Goal: Task Accomplishment & Management: Use online tool/utility

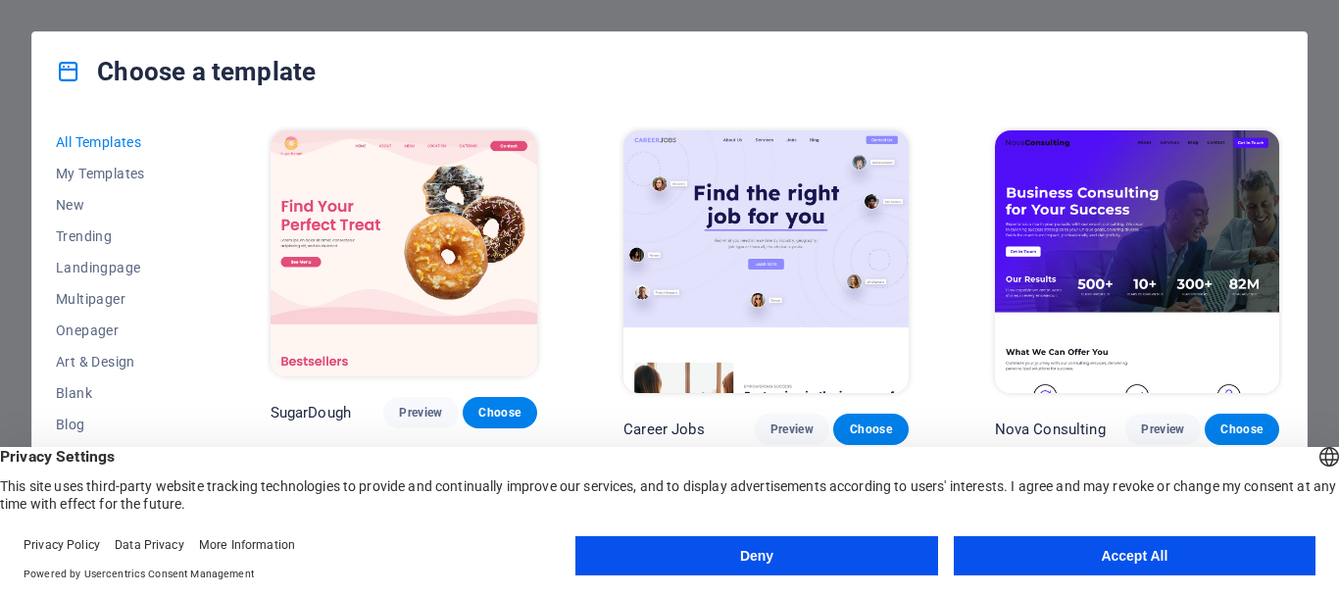
click at [1131, 559] on button "Accept All" at bounding box center [1135, 555] width 362 height 39
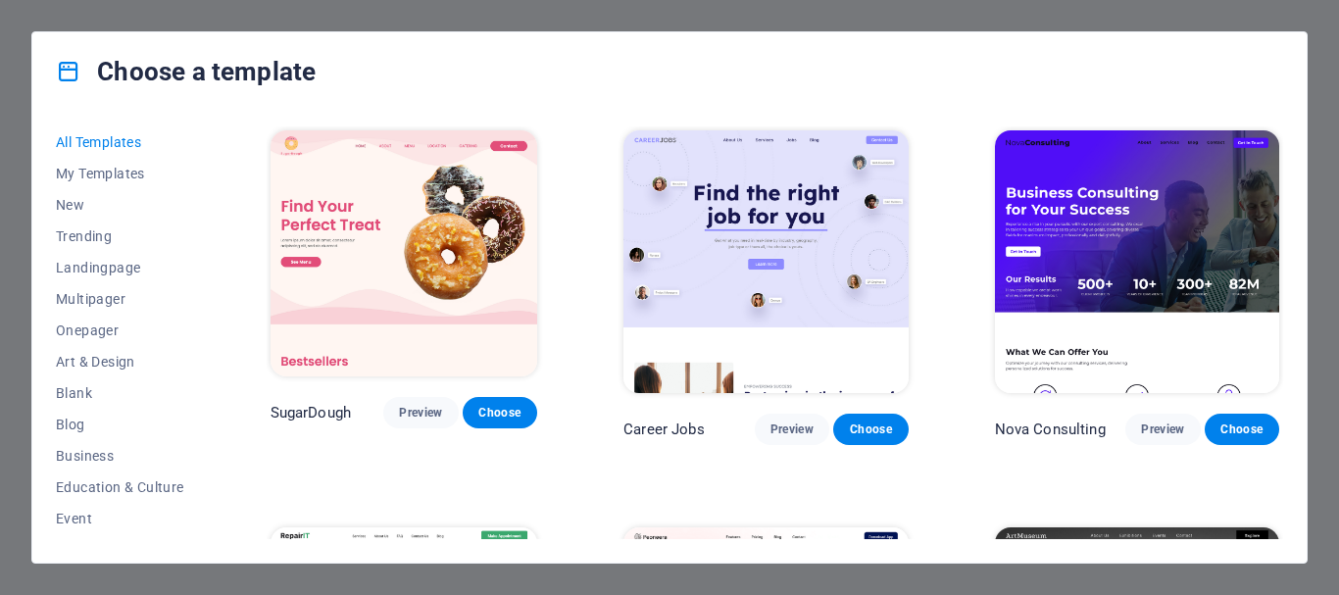
click at [1279, 125] on div "All Templates My Templates New Trending Landingpage Multipager Onepager Art & D…" at bounding box center [669, 337] width 1274 height 452
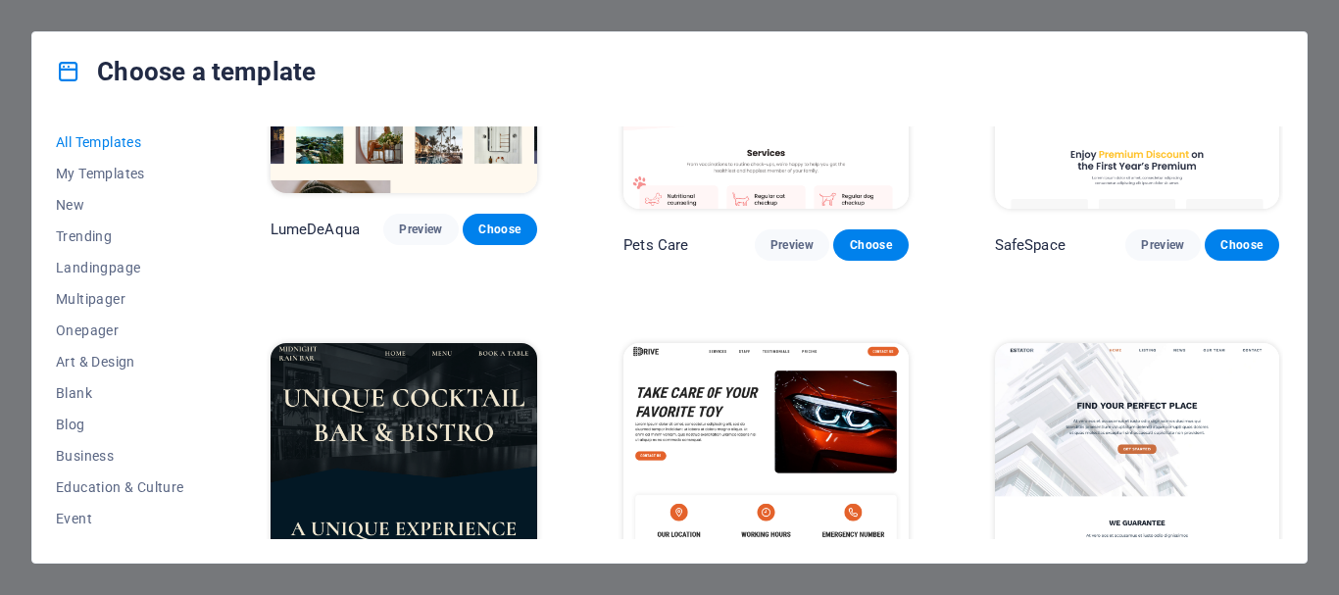
scroll to position [4268, 0]
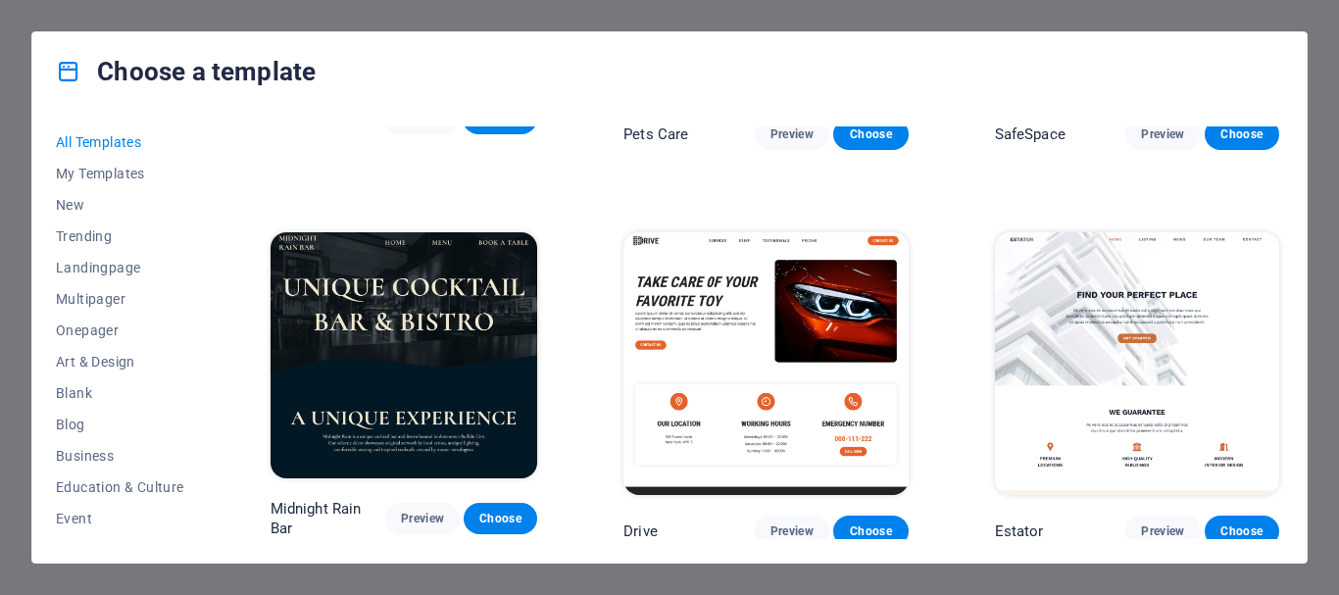
drag, startPoint x: 203, startPoint y: 314, endPoint x: 202, endPoint y: 327, distance: 13.8
click at [202, 327] on div "All Templates My Templates New Trending Landingpage Multipager Onepager Art & D…" at bounding box center [132, 332] width 152 height 413
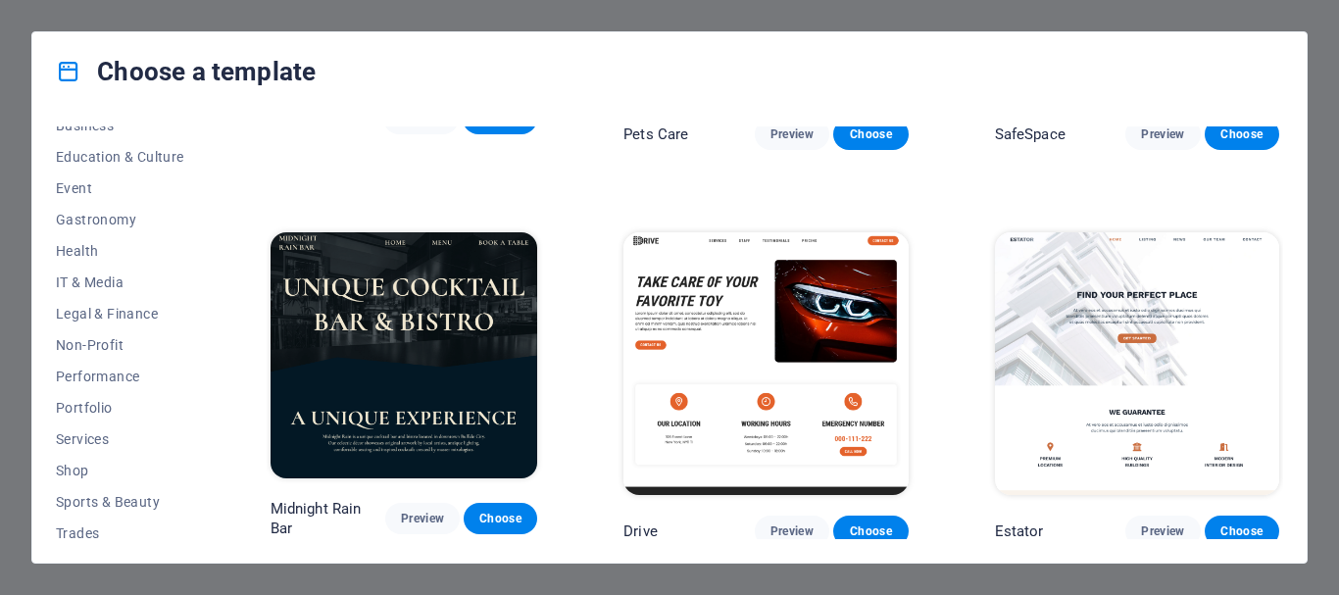
scroll to position [376, 0]
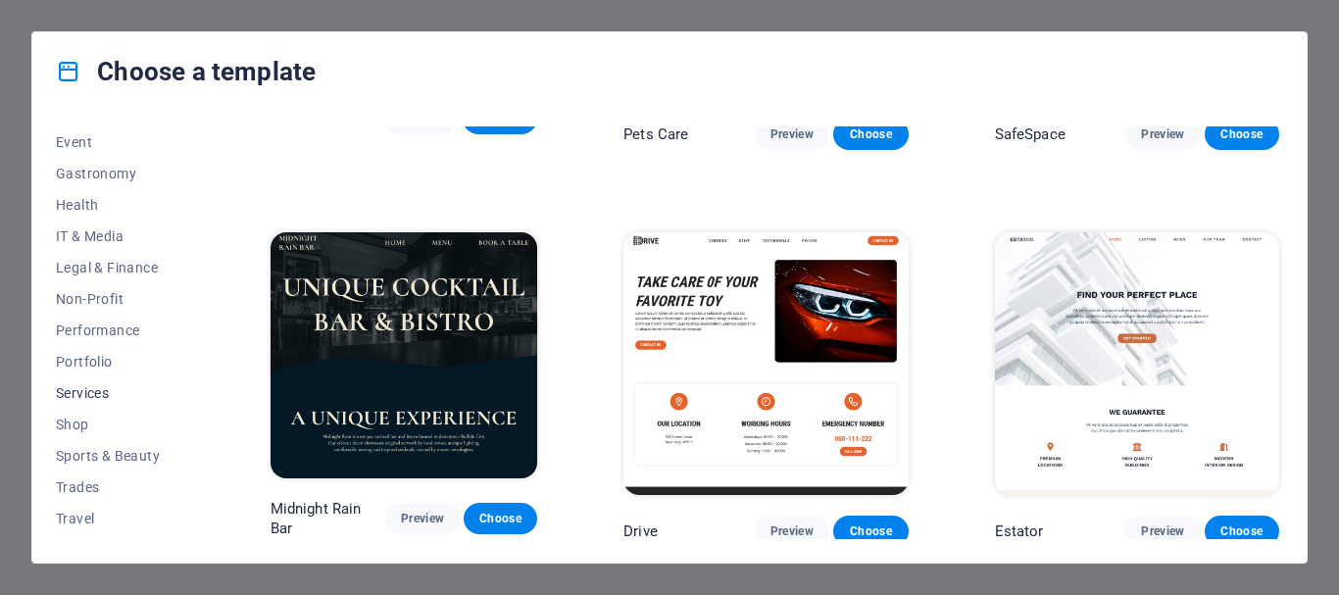
click at [90, 386] on span "Services" at bounding box center [120, 393] width 128 height 16
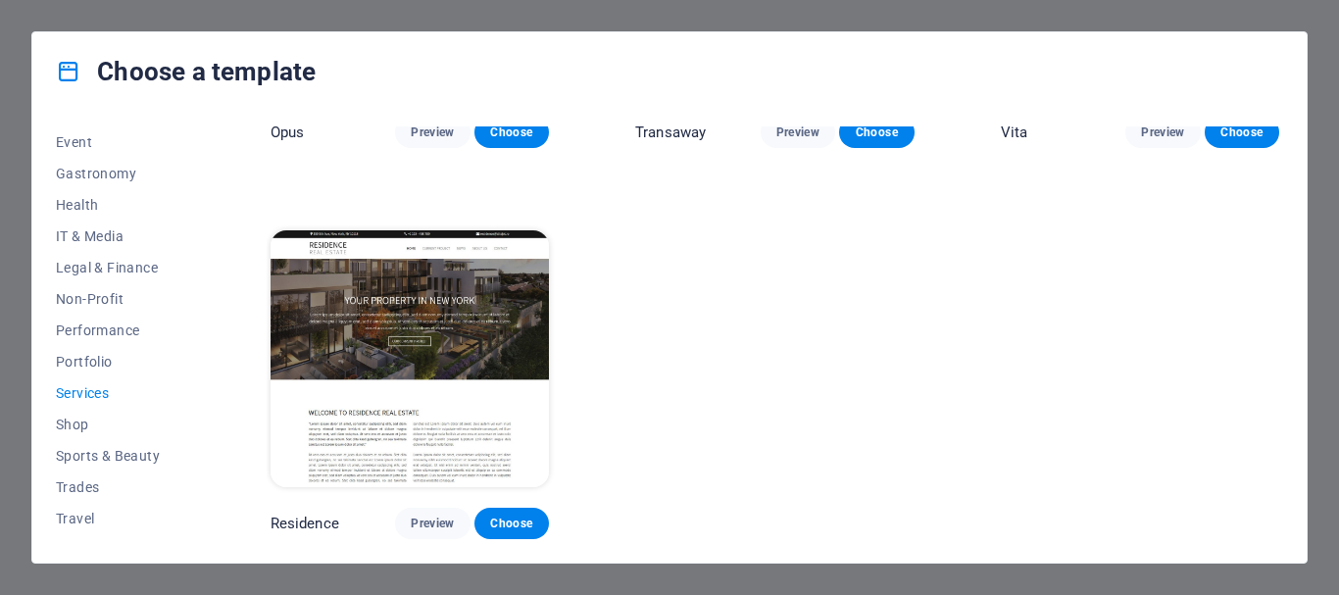
scroll to position [760, 0]
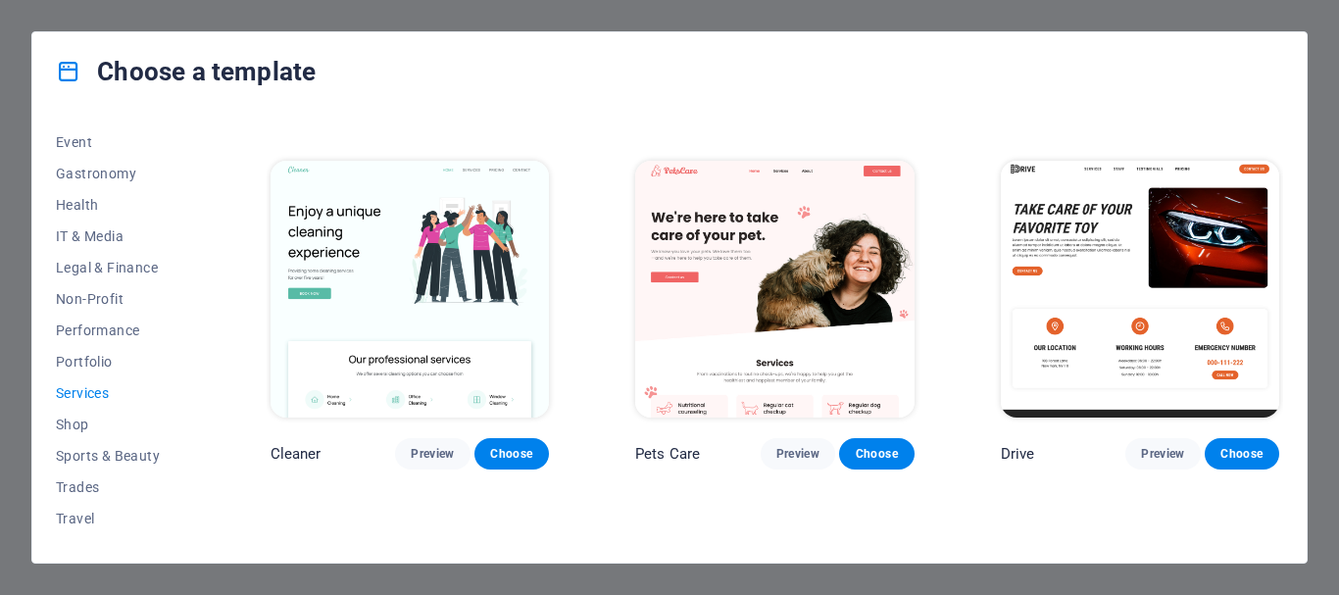
click at [1276, 264] on div "Drive Preview Choose" at bounding box center [1140, 313] width 286 height 313
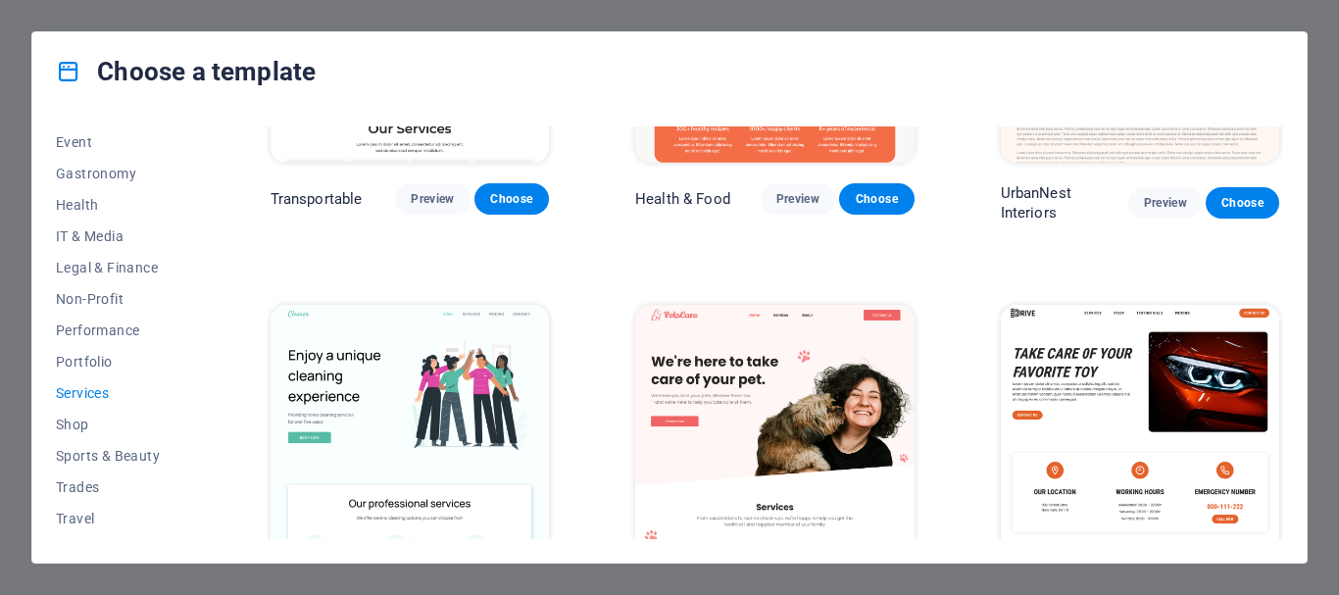
scroll to position [0, 0]
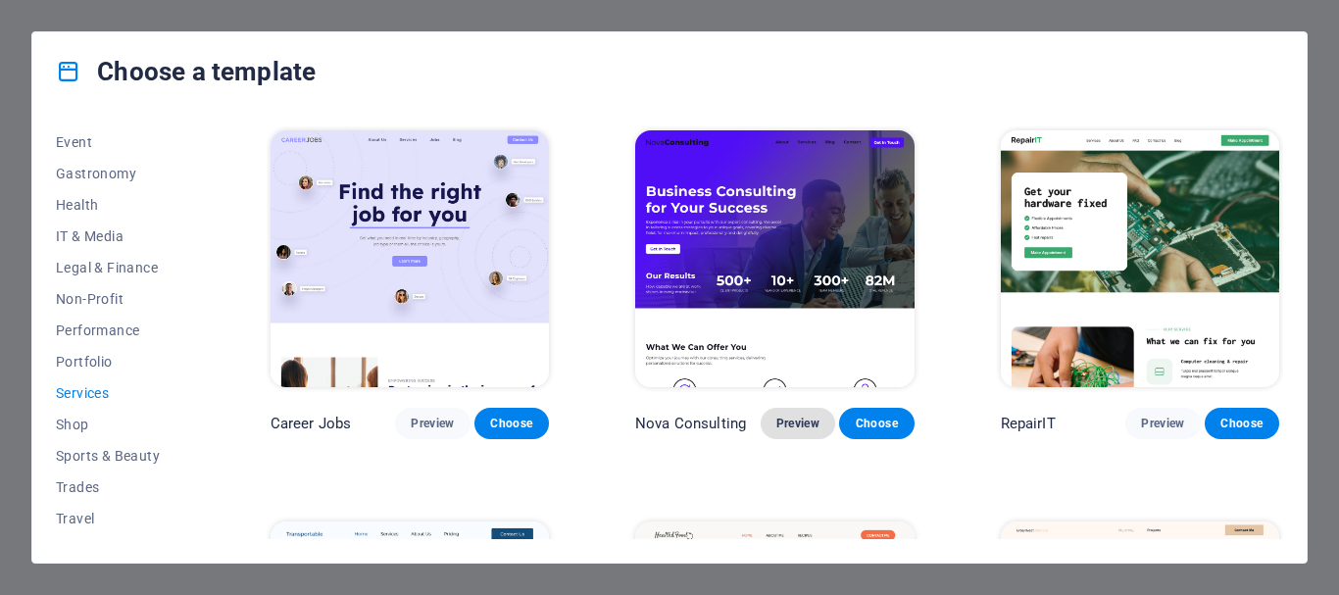
click at [803, 425] on span "Preview" at bounding box center [797, 424] width 43 height 16
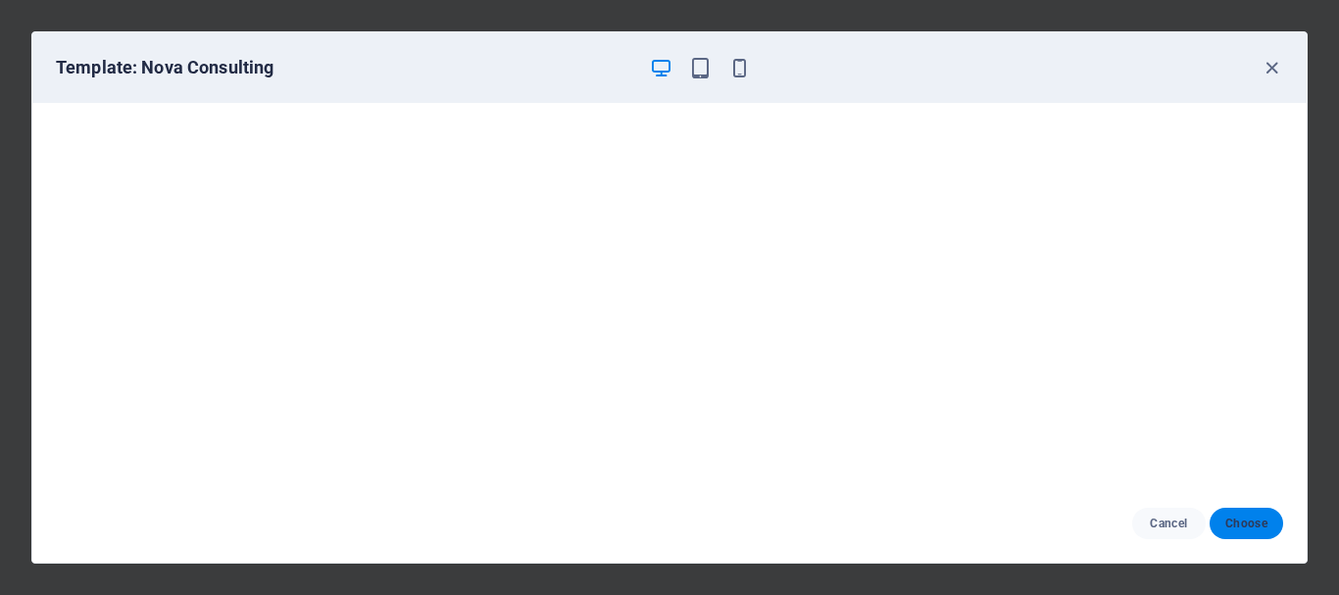
click at [1251, 518] on span "Choose" at bounding box center [1246, 524] width 42 height 16
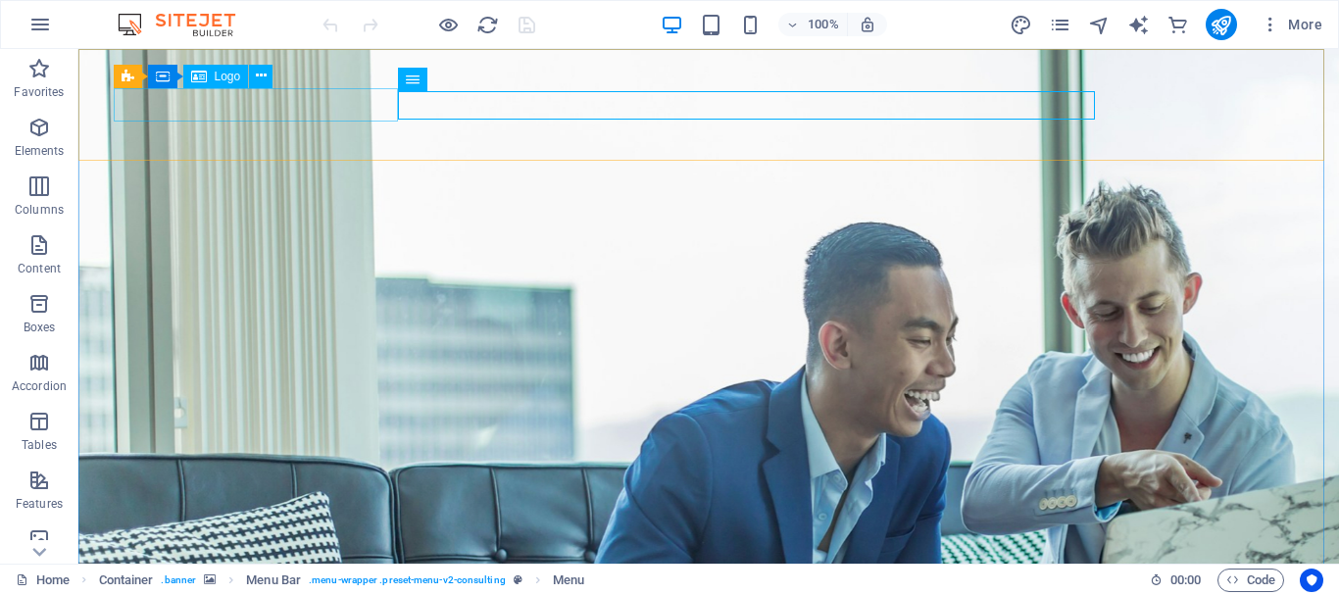
click at [225, 77] on span "Logo" at bounding box center [228, 77] width 26 height 12
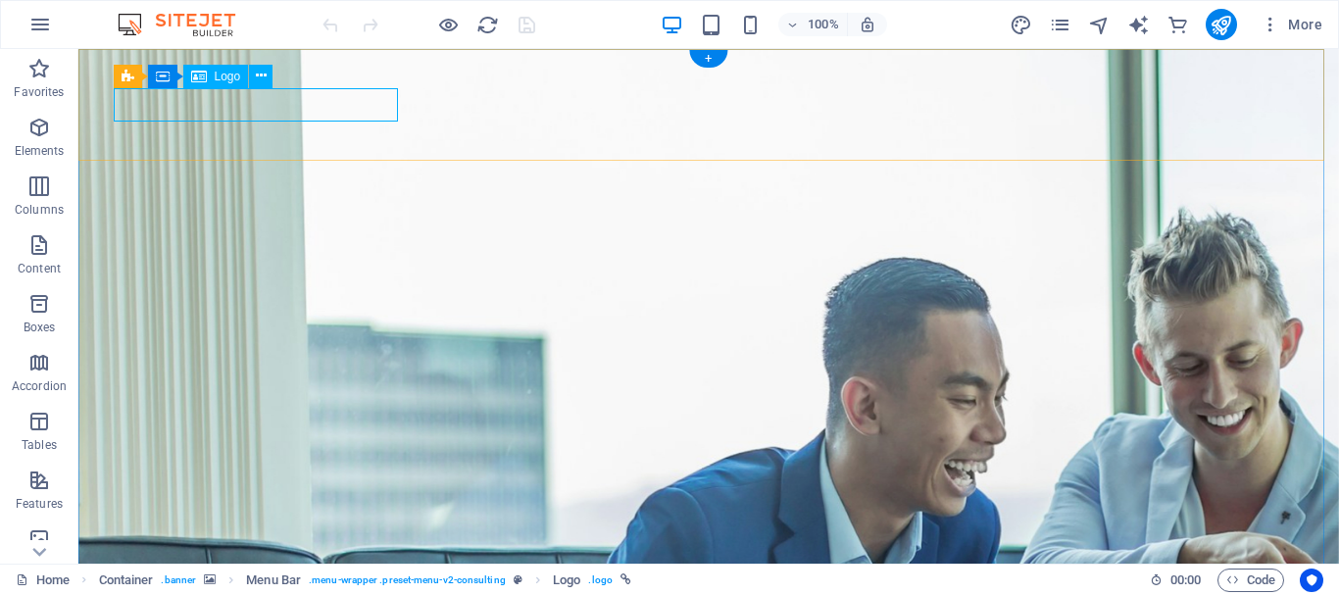
select select "px"
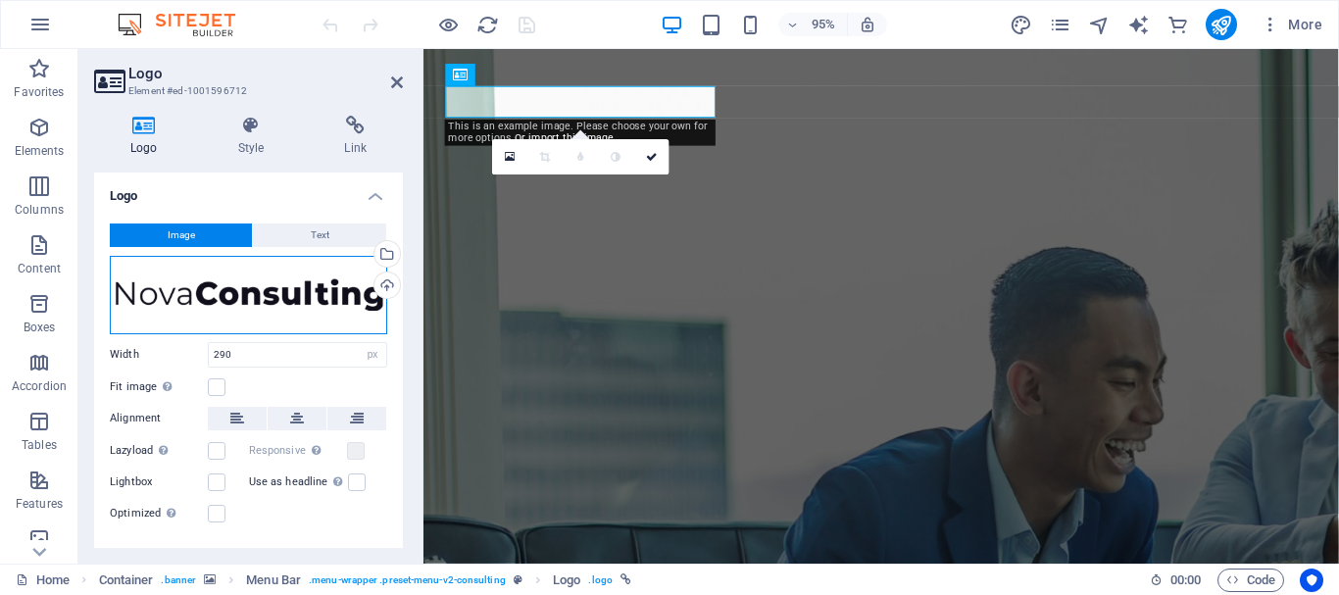
click at [224, 310] on div "Drag files here, click to choose files or select files from Files or our free s…" at bounding box center [248, 295] width 277 height 78
click at [224, 310] on body "Individual Home Favorites Elements Columns Content Boxes Accordion Tables Featu…" at bounding box center [669, 297] width 1339 height 595
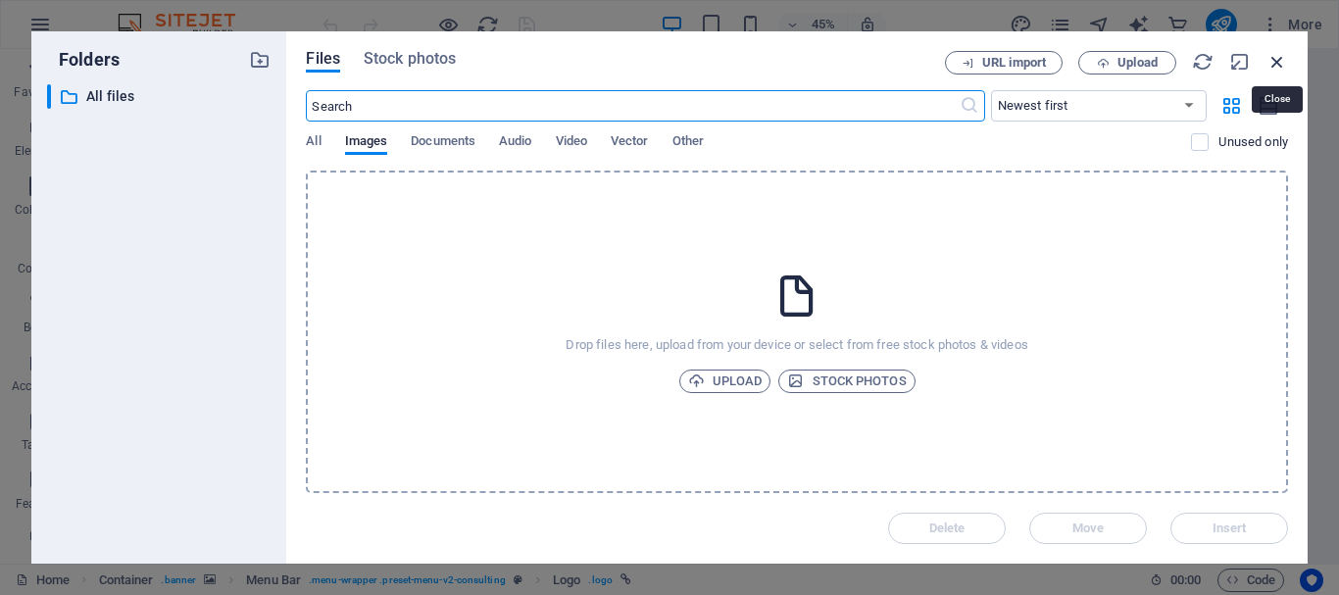
click at [1280, 57] on icon "button" at bounding box center [1278, 62] width 22 height 22
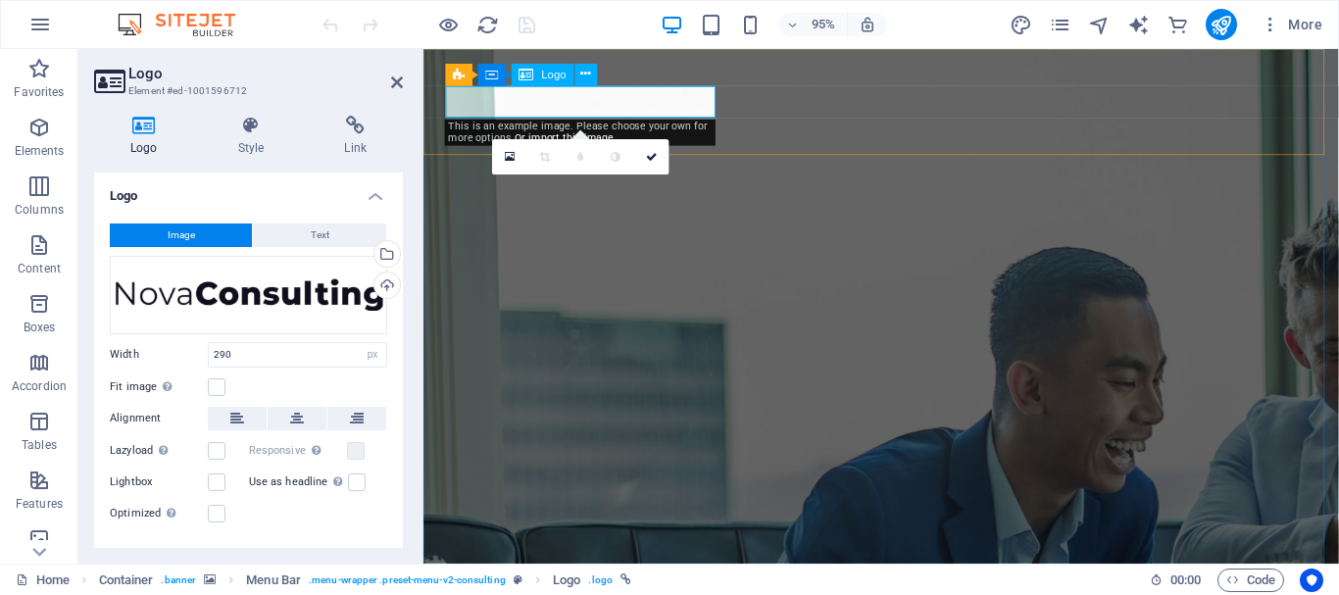
click at [549, 76] on span "Logo" at bounding box center [554, 75] width 25 height 11
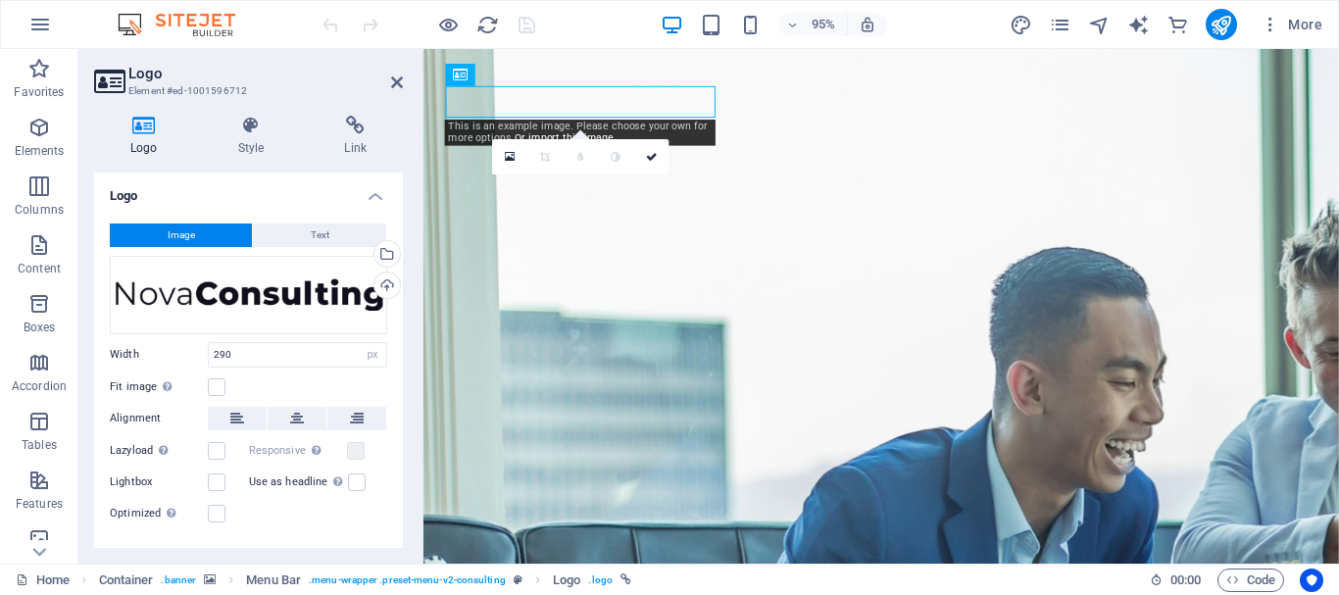
drag, startPoint x: 972, startPoint y: 125, endPoint x: 537, endPoint y: 95, distance: 436.3
click at [214, 295] on div "Drag files here, click to choose files or select files from Files or our free s…" at bounding box center [248, 295] width 277 height 78
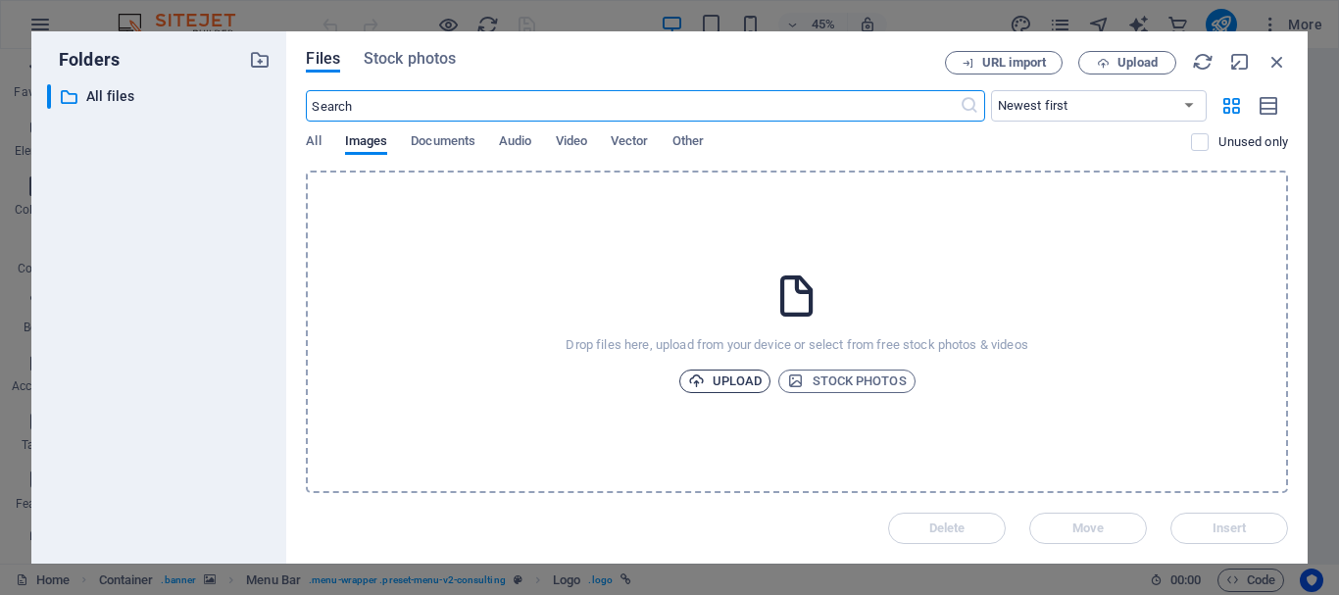
click at [714, 378] on span "Upload" at bounding box center [725, 382] width 75 height 24
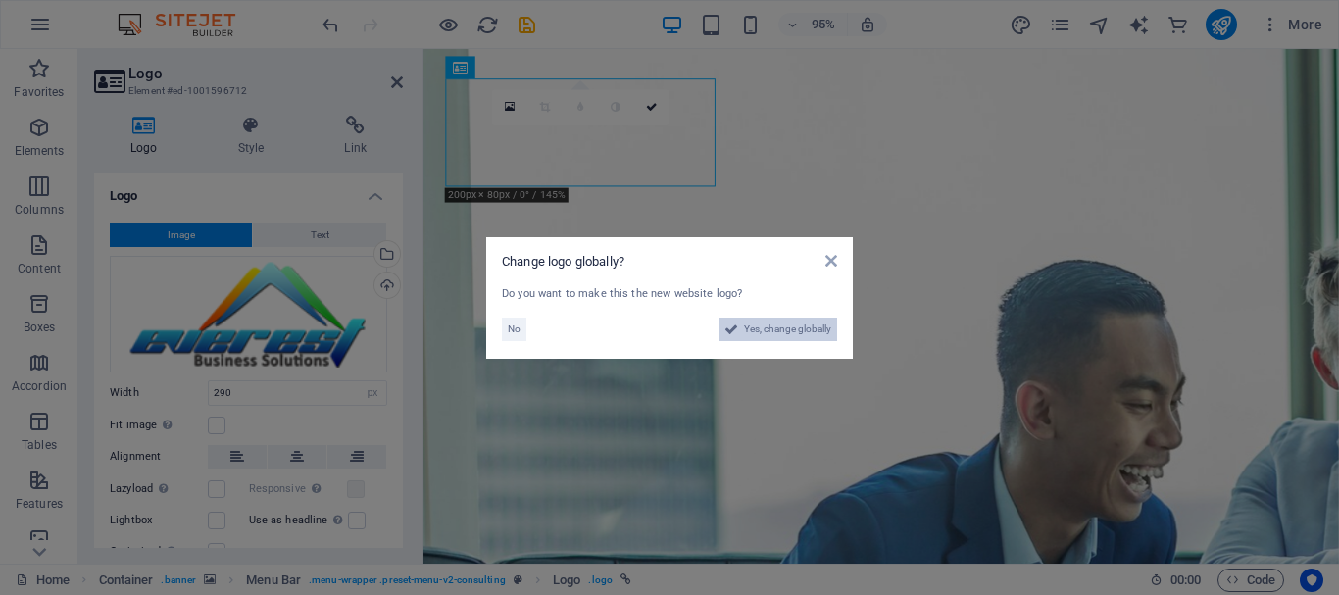
click at [764, 326] on span "Yes, change globally" at bounding box center [787, 330] width 87 height 24
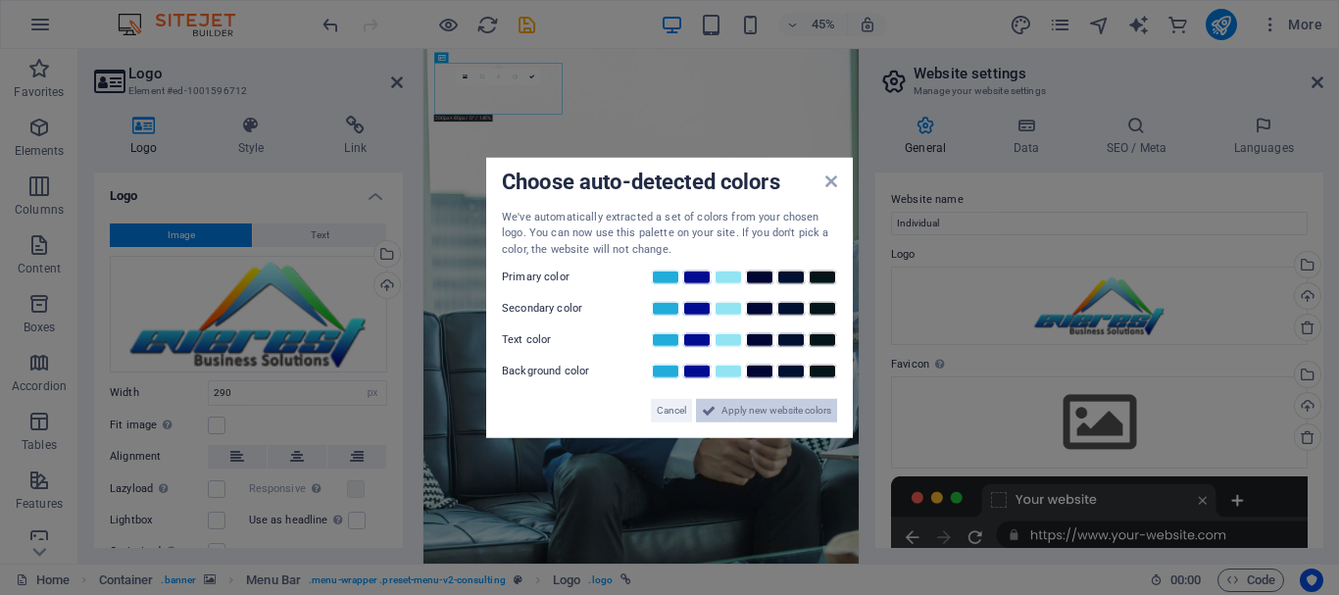
click at [731, 411] on span "Apply new website colors" at bounding box center [777, 411] width 110 height 24
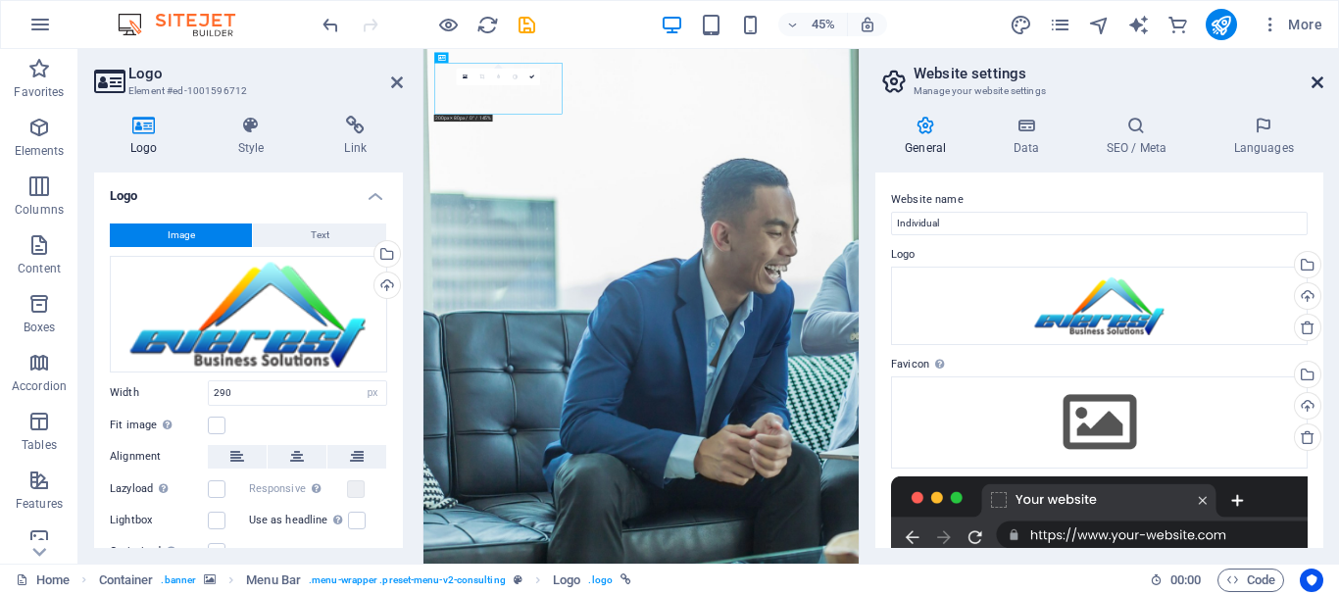
click at [1320, 80] on icon at bounding box center [1318, 83] width 12 height 16
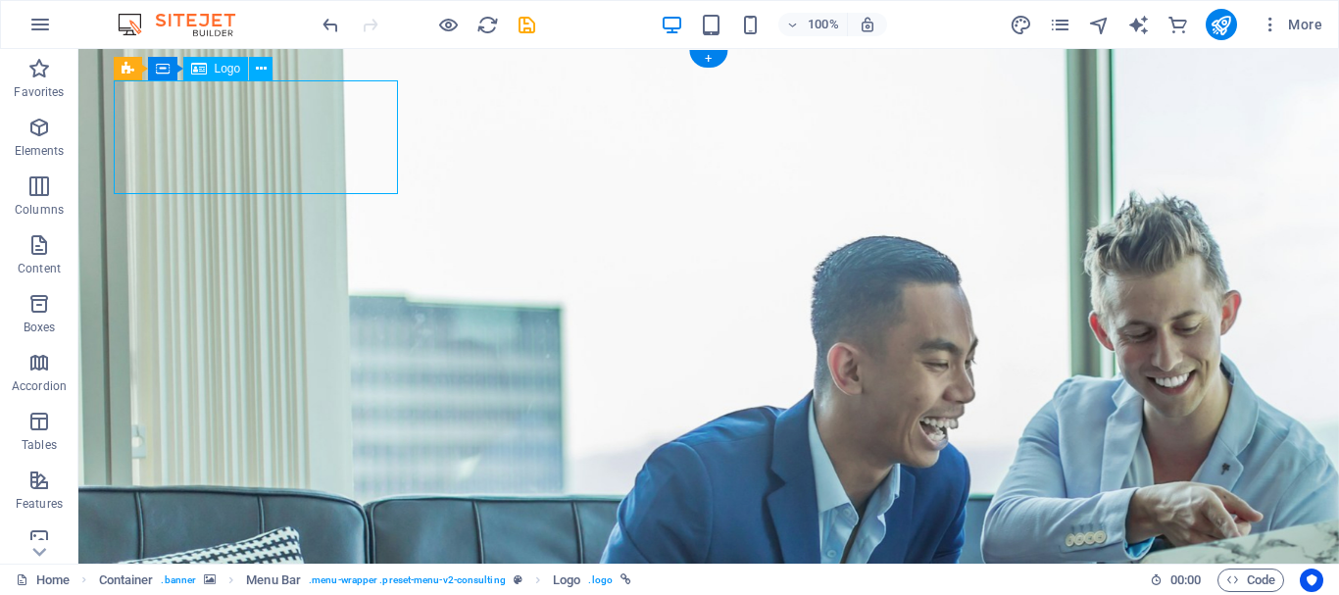
drag, startPoint x: 395, startPoint y: 190, endPoint x: 370, endPoint y: 180, distance: 27.3
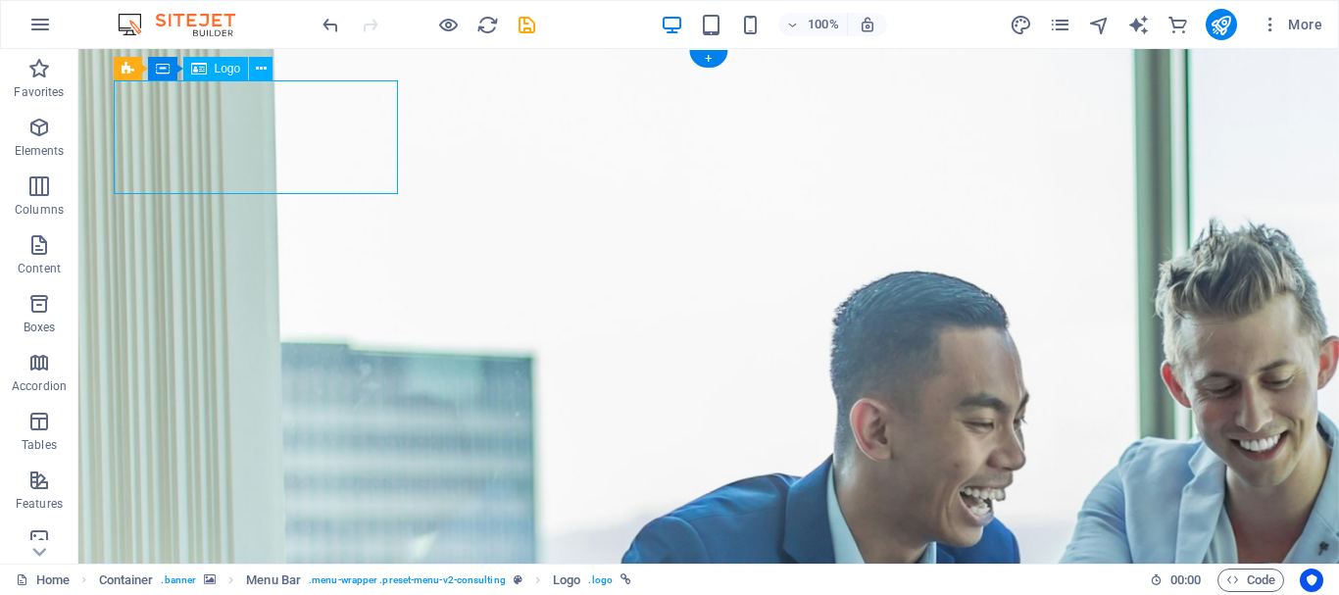
select select "px"
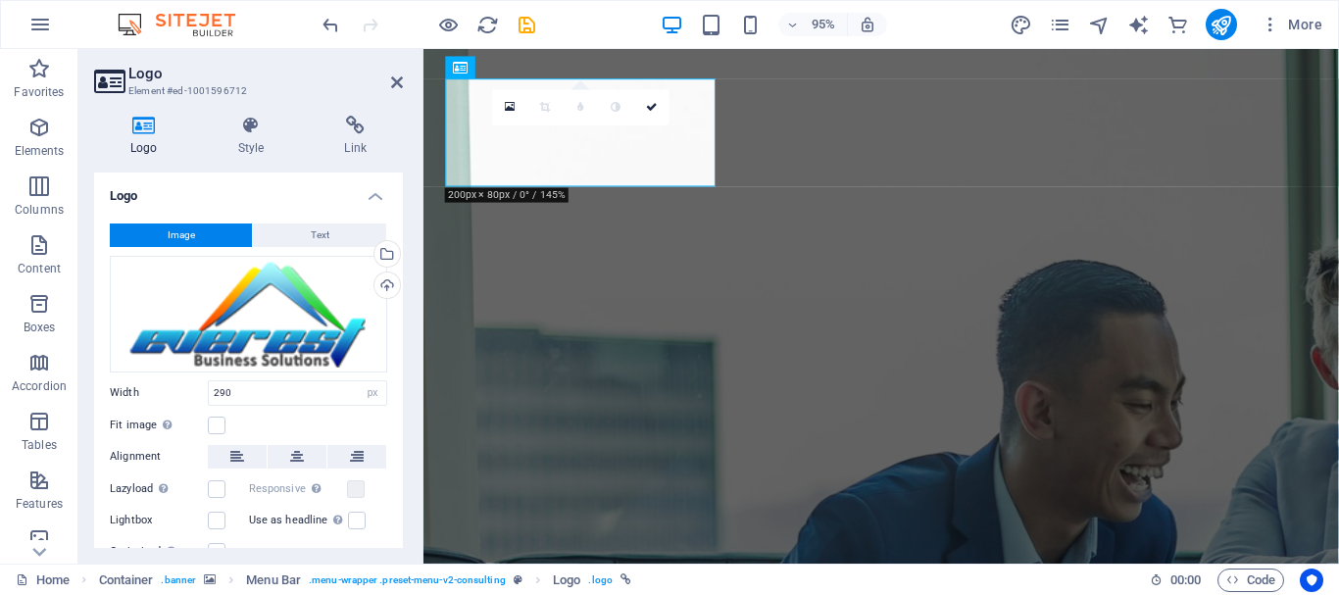
drag, startPoint x: 397, startPoint y: 473, endPoint x: 396, endPoint y: 485, distance: 12.8
click at [396, 485] on div "Image Text Drag files here, click to choose files or select files from Files or…" at bounding box center [248, 394] width 309 height 372
click at [216, 424] on label at bounding box center [217, 426] width 18 height 18
click at [0, 0] on input "Fit image Automatically fit image to a fixed width and height" at bounding box center [0, 0] width 0 height 0
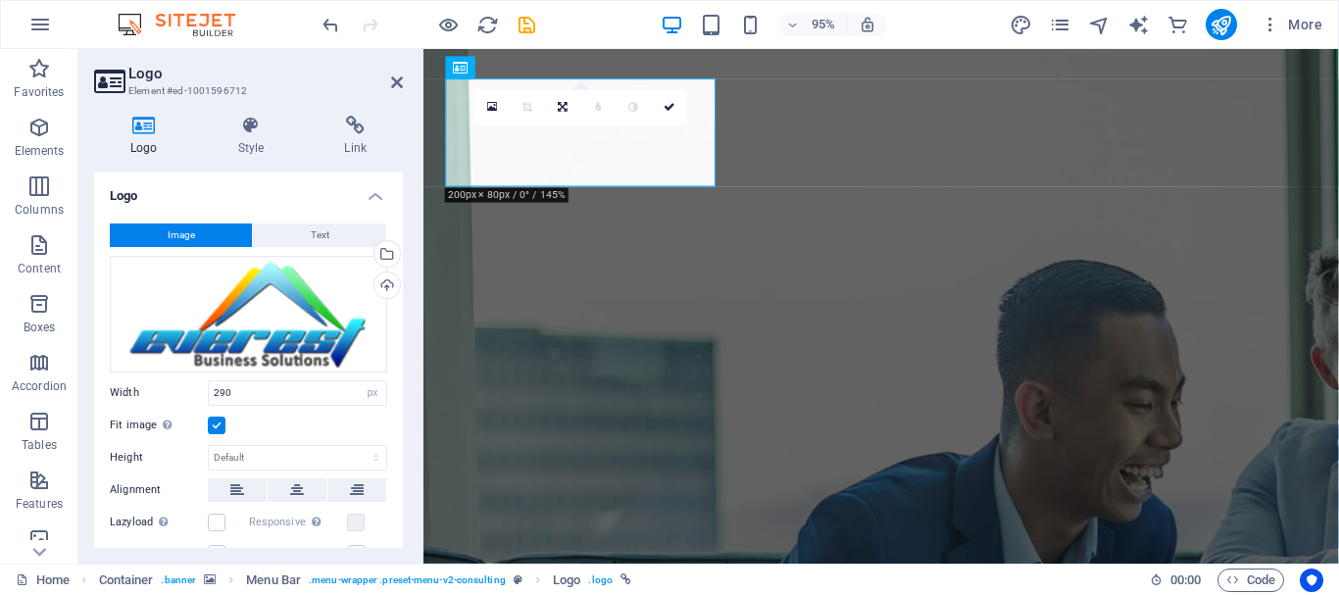
click at [216, 424] on label at bounding box center [217, 426] width 18 height 18
click at [0, 0] on input "Fit image Automatically fit image to a fixed width and height" at bounding box center [0, 0] width 0 height 0
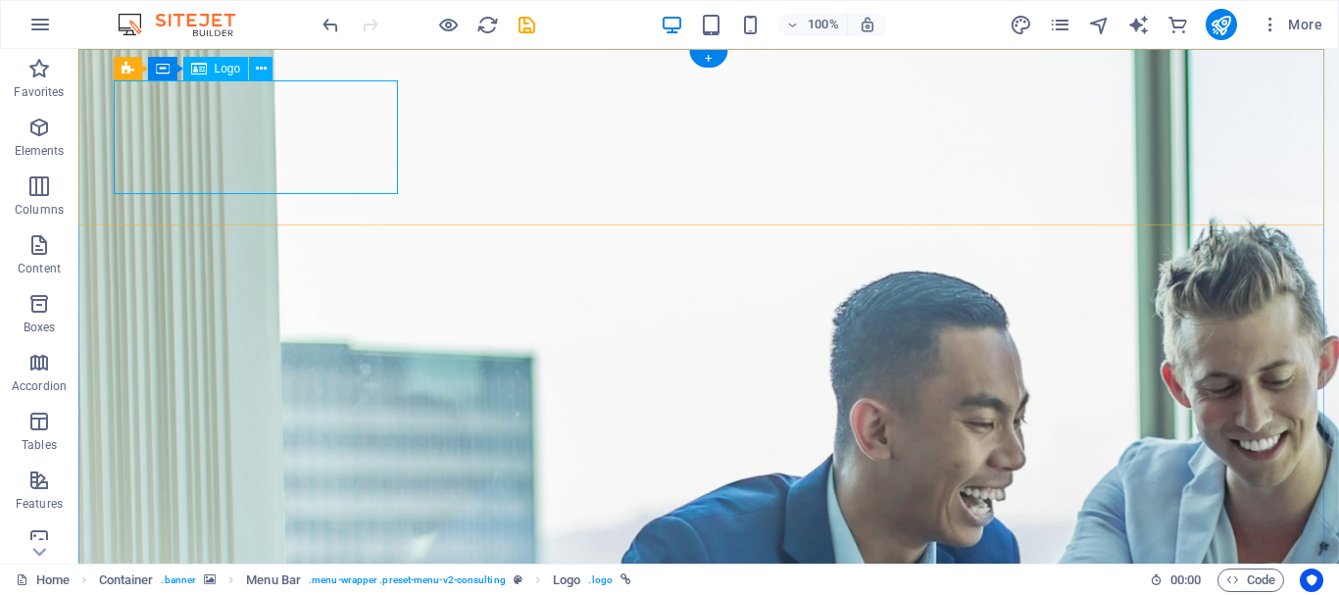
select select "px"
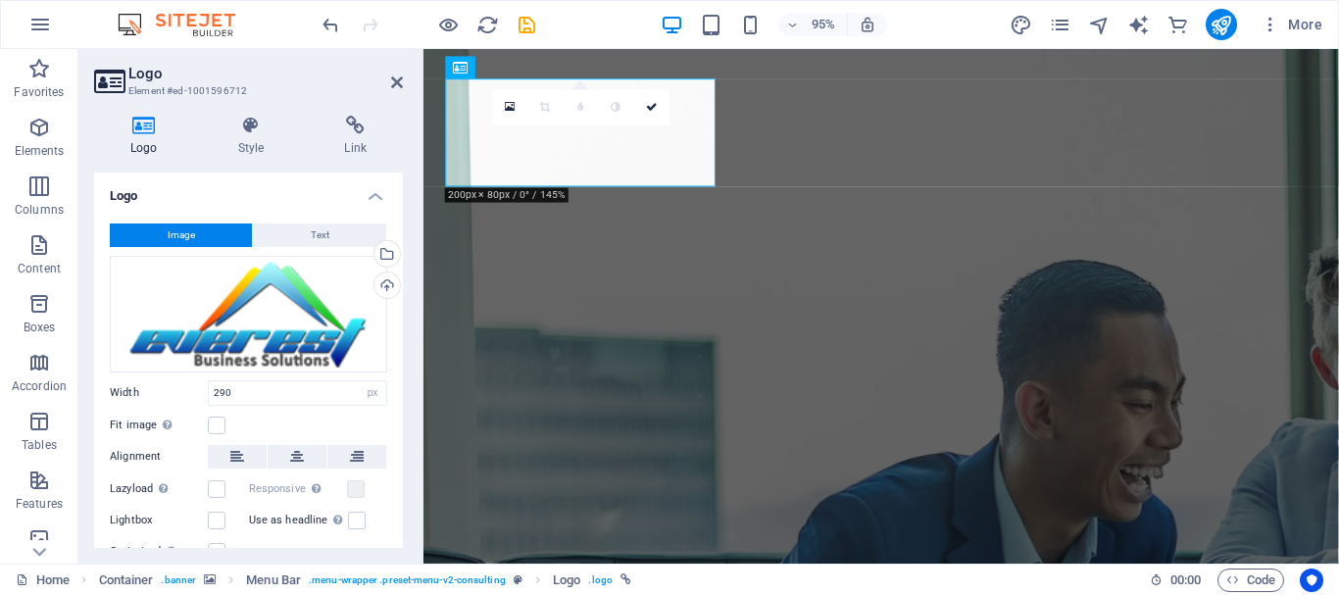
drag, startPoint x: 398, startPoint y: 466, endPoint x: 396, endPoint y: 501, distance: 35.3
click at [396, 499] on div "Image Text Drag files here, click to choose files or select files from Files or…" at bounding box center [248, 394] width 309 height 372
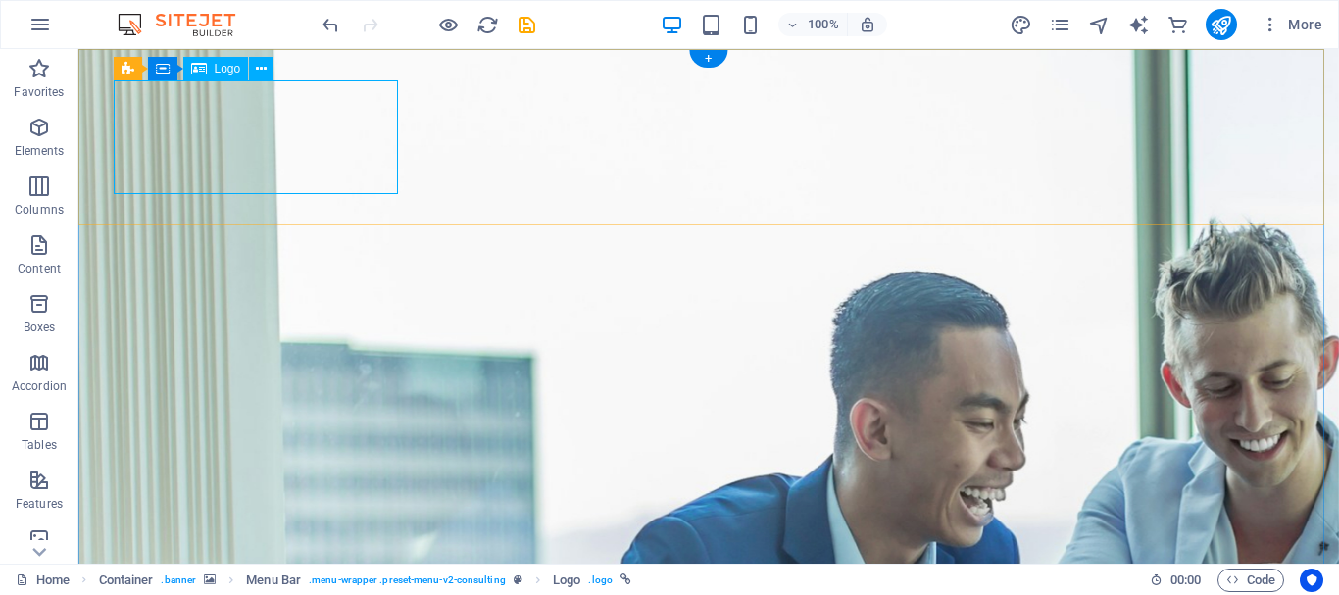
select select "px"
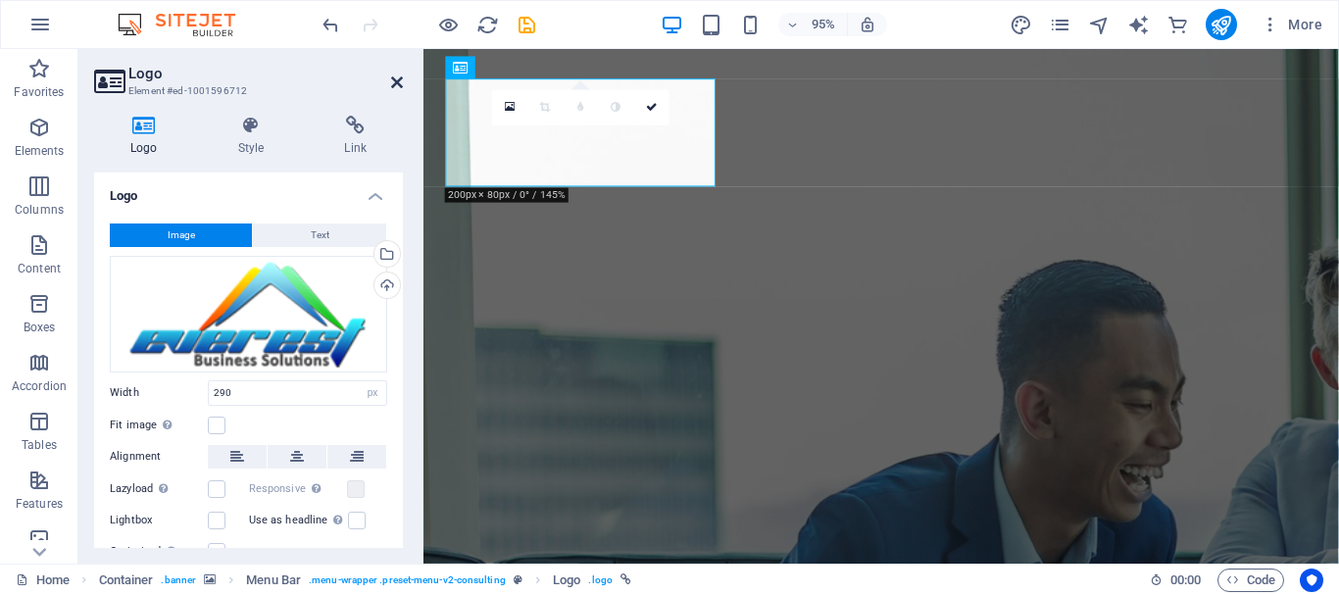
click at [399, 77] on icon at bounding box center [397, 83] width 12 height 16
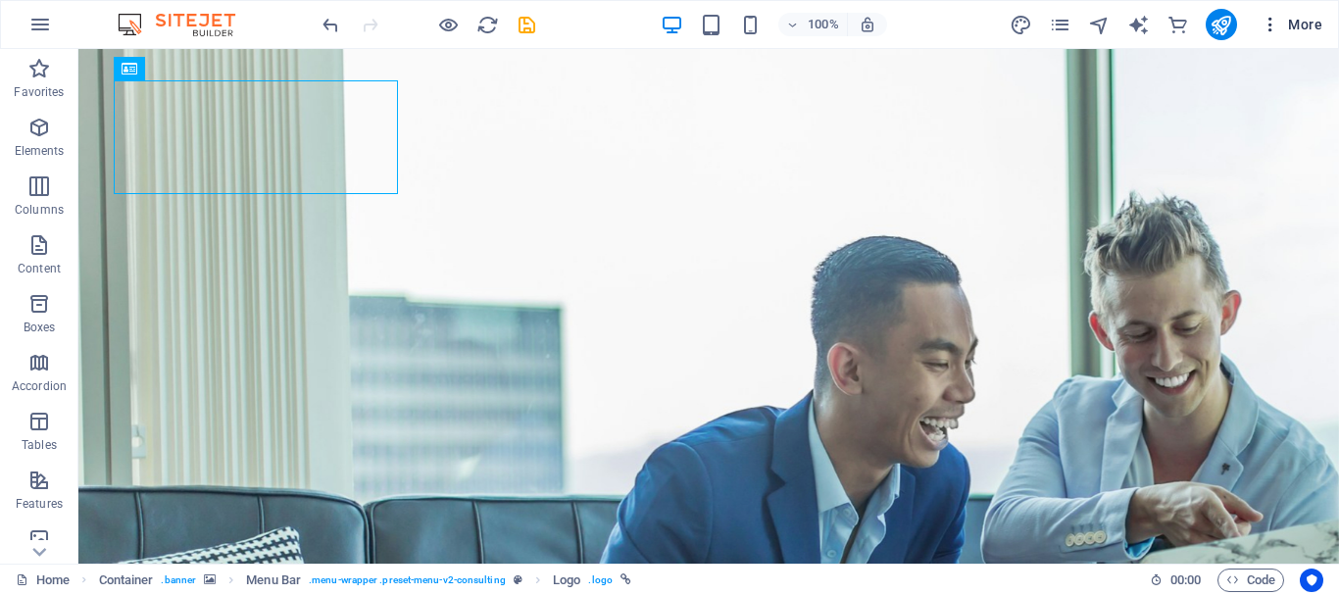
click at [1276, 21] on icon "button" at bounding box center [1271, 25] width 20 height 20
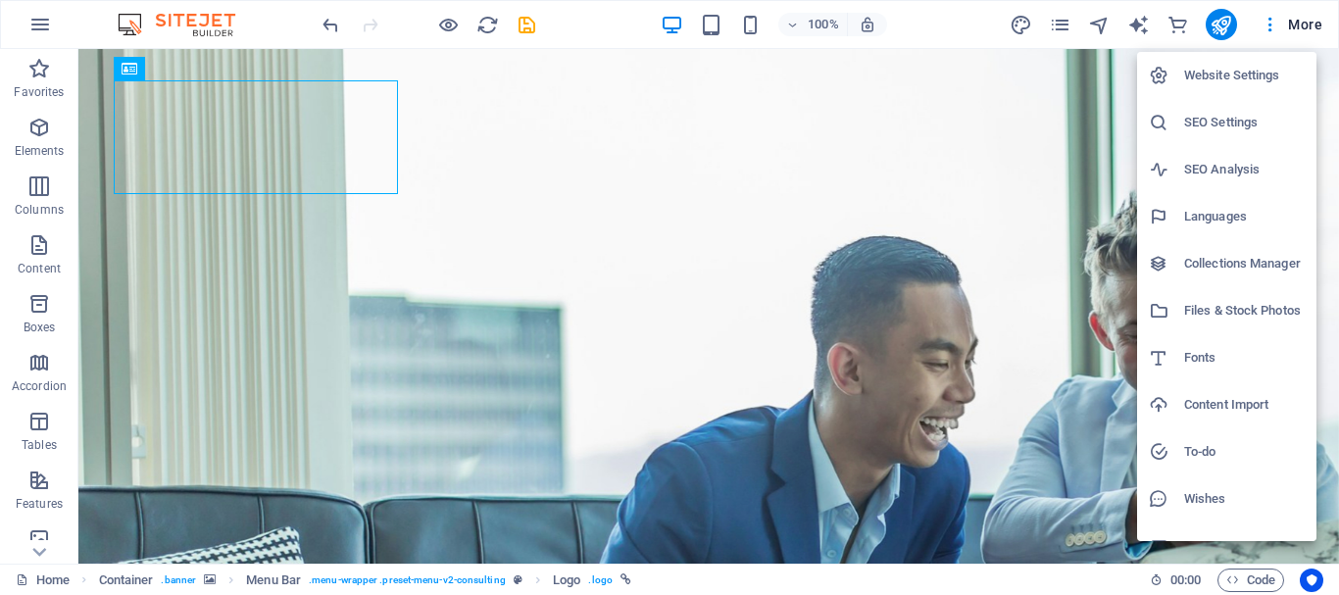
click at [36, 553] on div at bounding box center [669, 297] width 1339 height 595
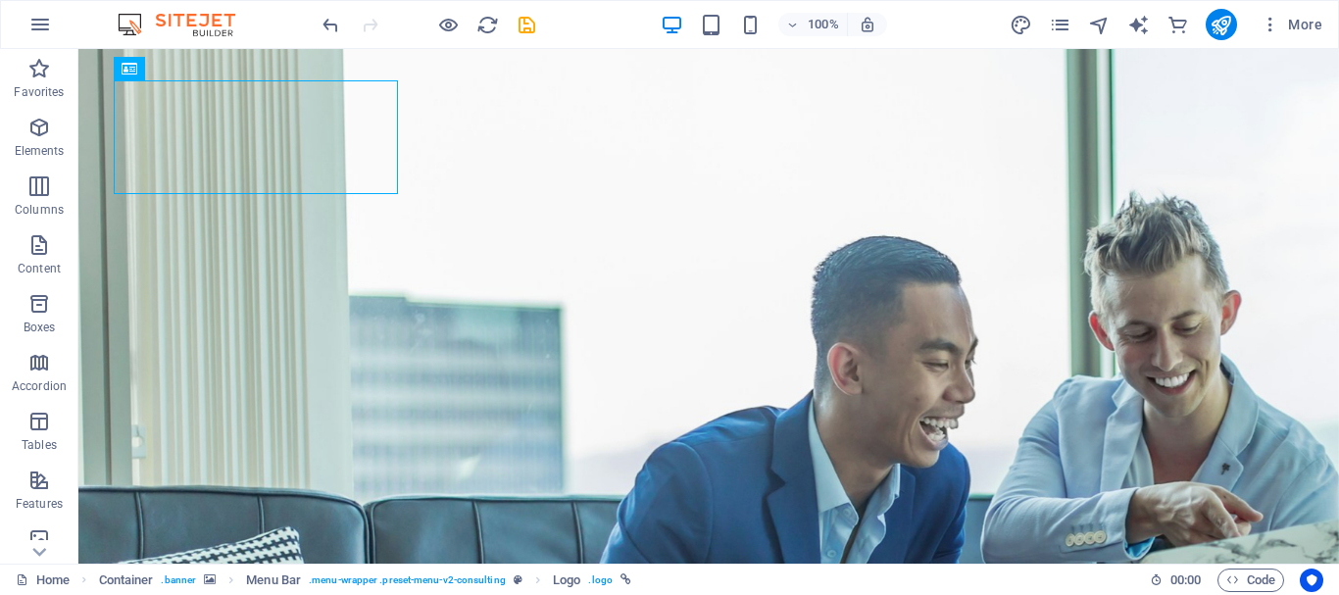
click at [36, 553] on icon at bounding box center [39, 552] width 14 height 9
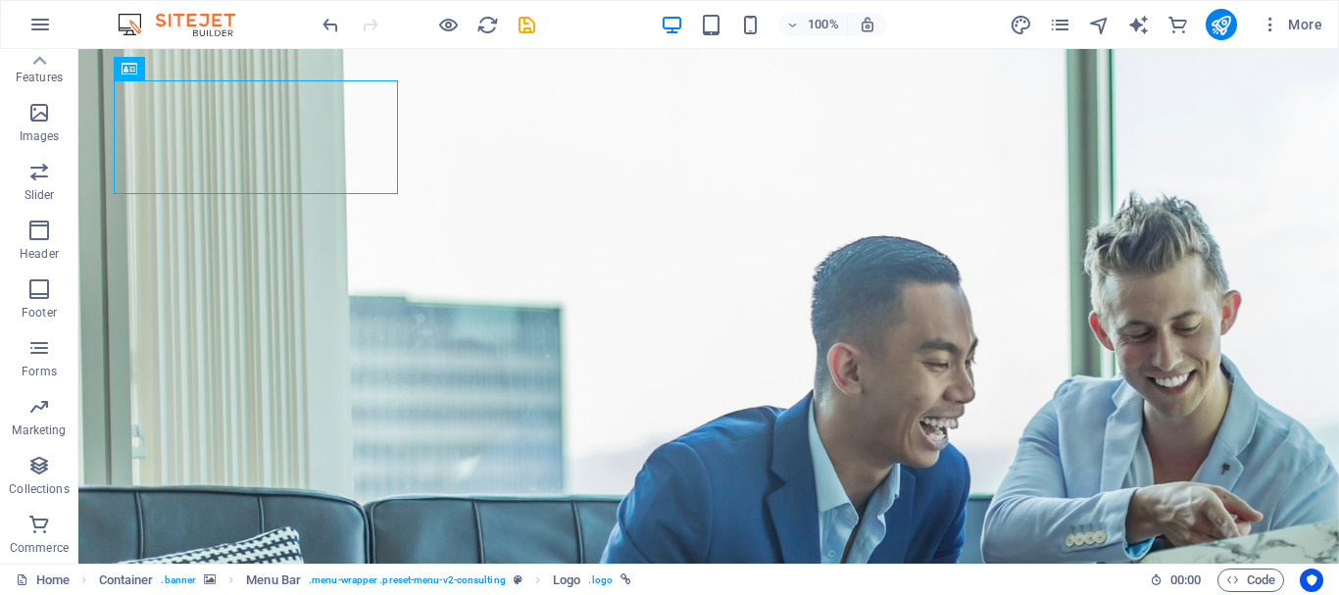
click at [36, 553] on p "Commerce" at bounding box center [39, 548] width 59 height 16
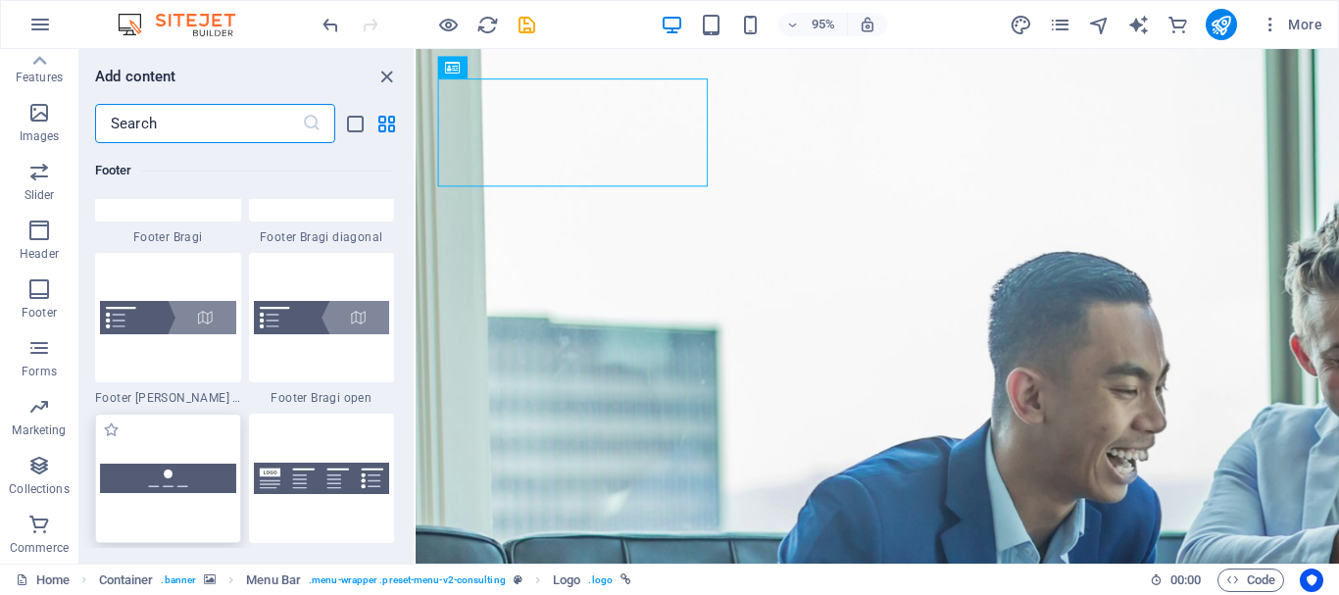
scroll to position [18891, 0]
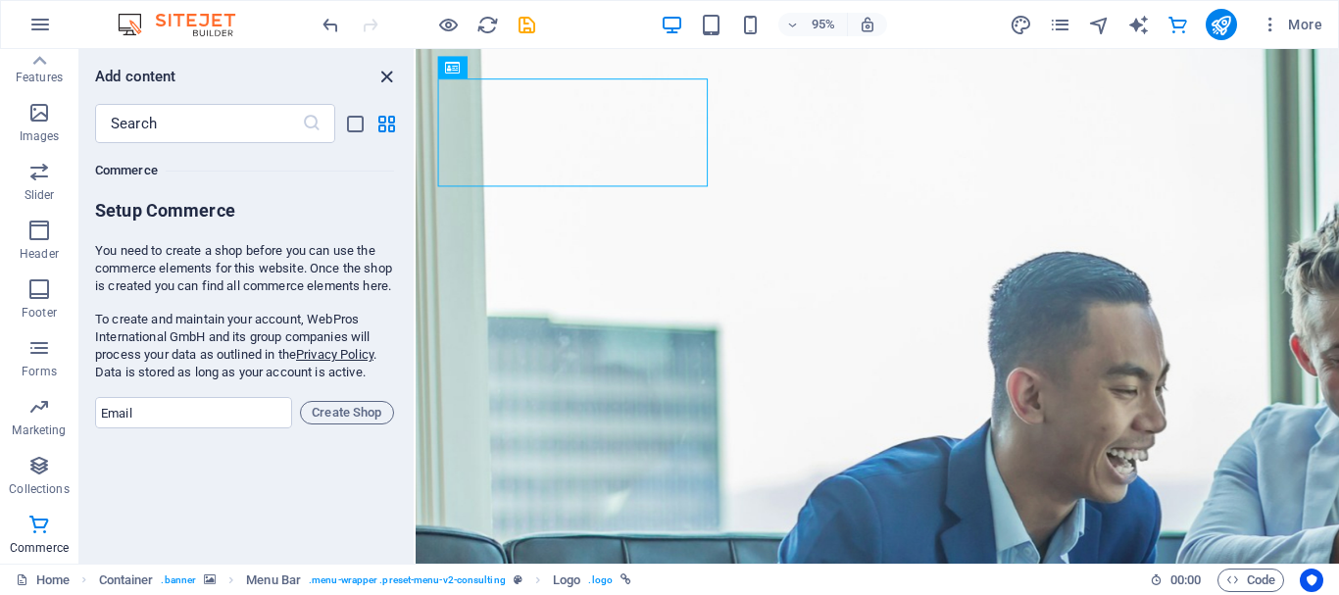
click at [382, 75] on icon "close panel" at bounding box center [386, 77] width 23 height 23
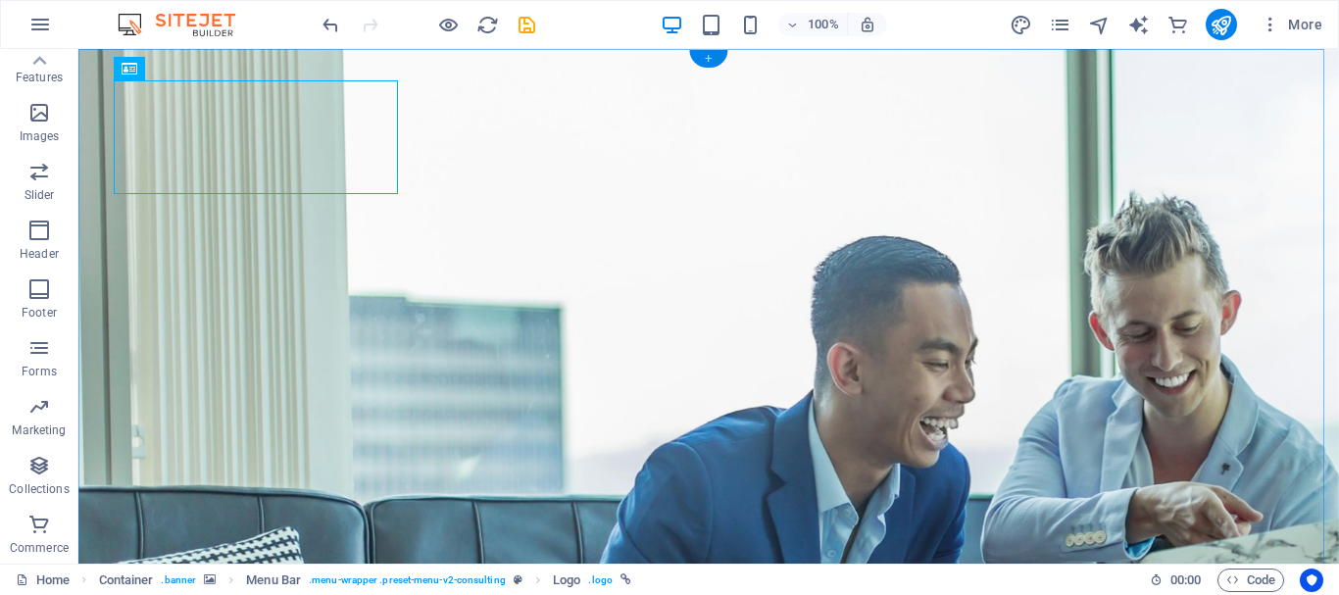
drag, startPoint x: 706, startPoint y: 57, endPoint x: 300, endPoint y: 11, distance: 408.5
click at [706, 57] on div "+" at bounding box center [708, 59] width 38 height 18
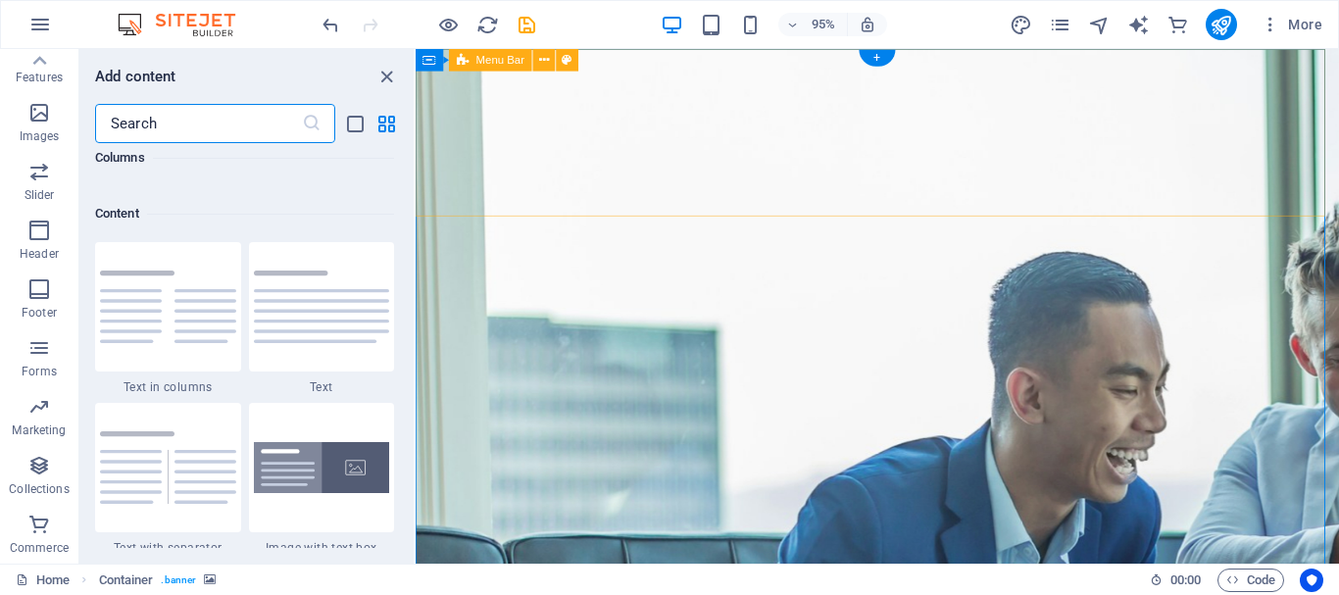
scroll to position [3430, 0]
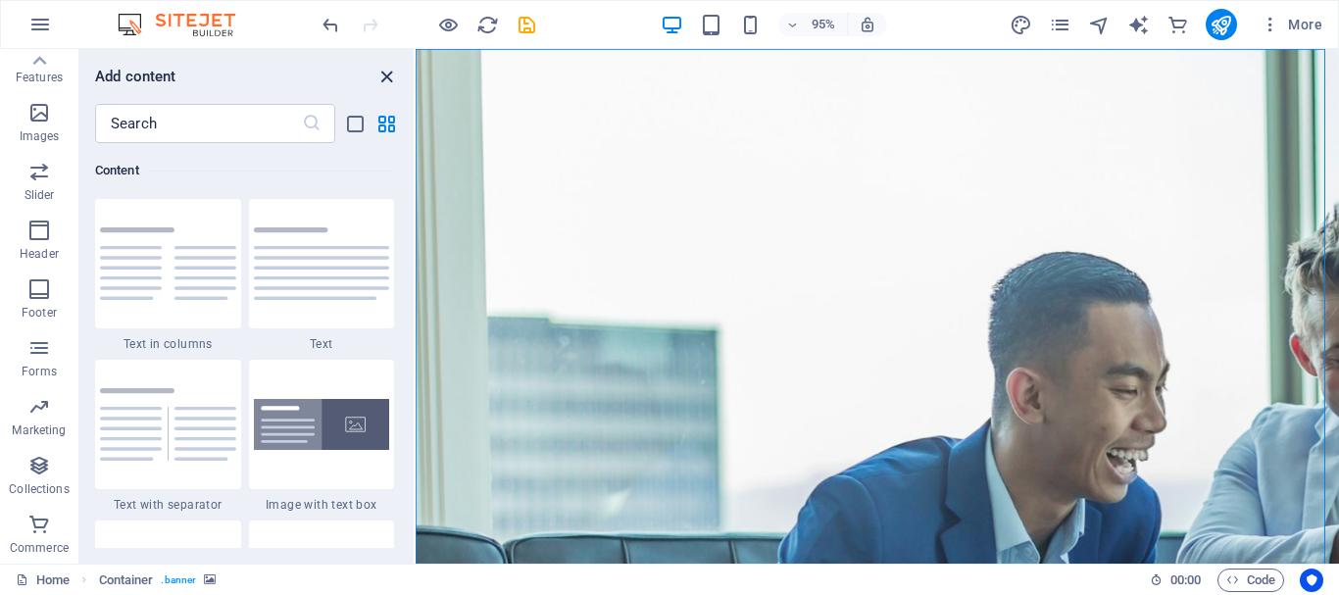
click at [385, 79] on icon "close panel" at bounding box center [386, 77] width 23 height 23
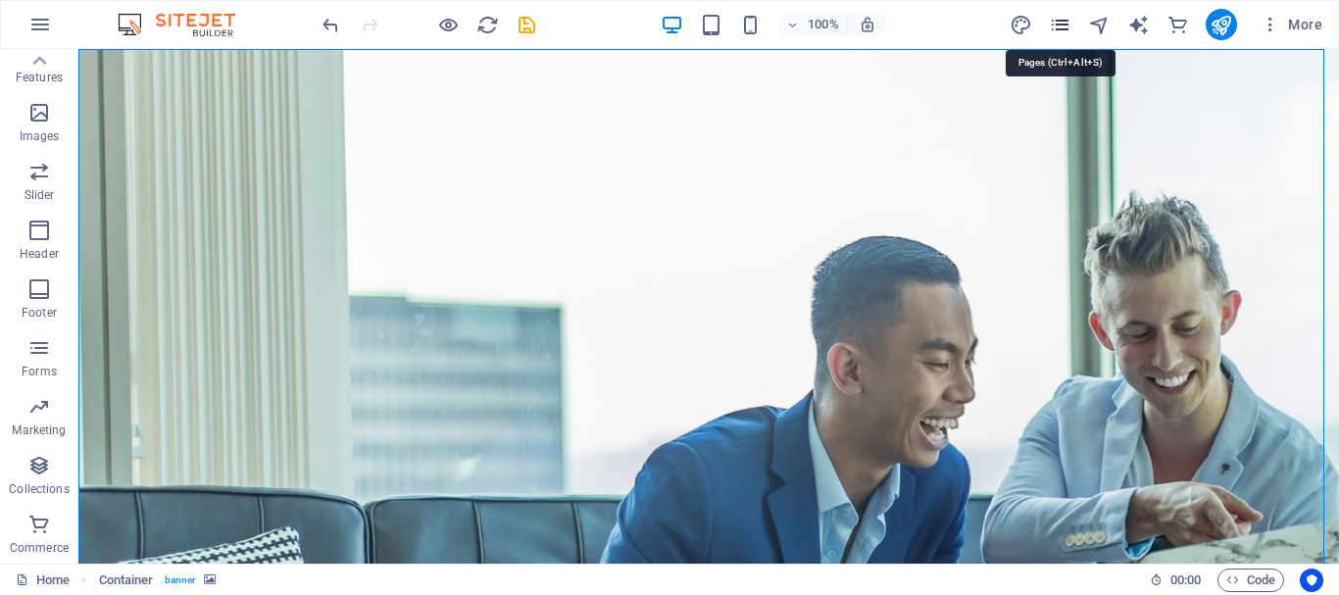
click at [1057, 27] on icon "pages" at bounding box center [1060, 25] width 23 height 23
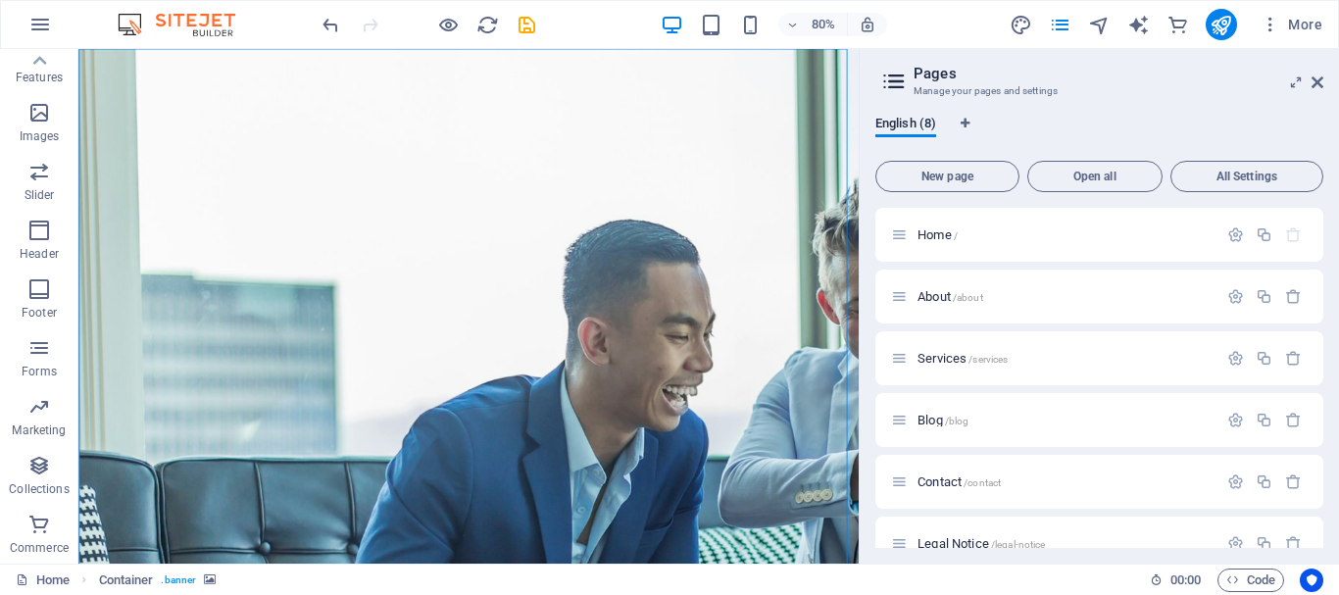
click at [948, 25] on div "80% More" at bounding box center [825, 24] width 1012 height 31
click at [1319, 81] on icon at bounding box center [1318, 83] width 12 height 16
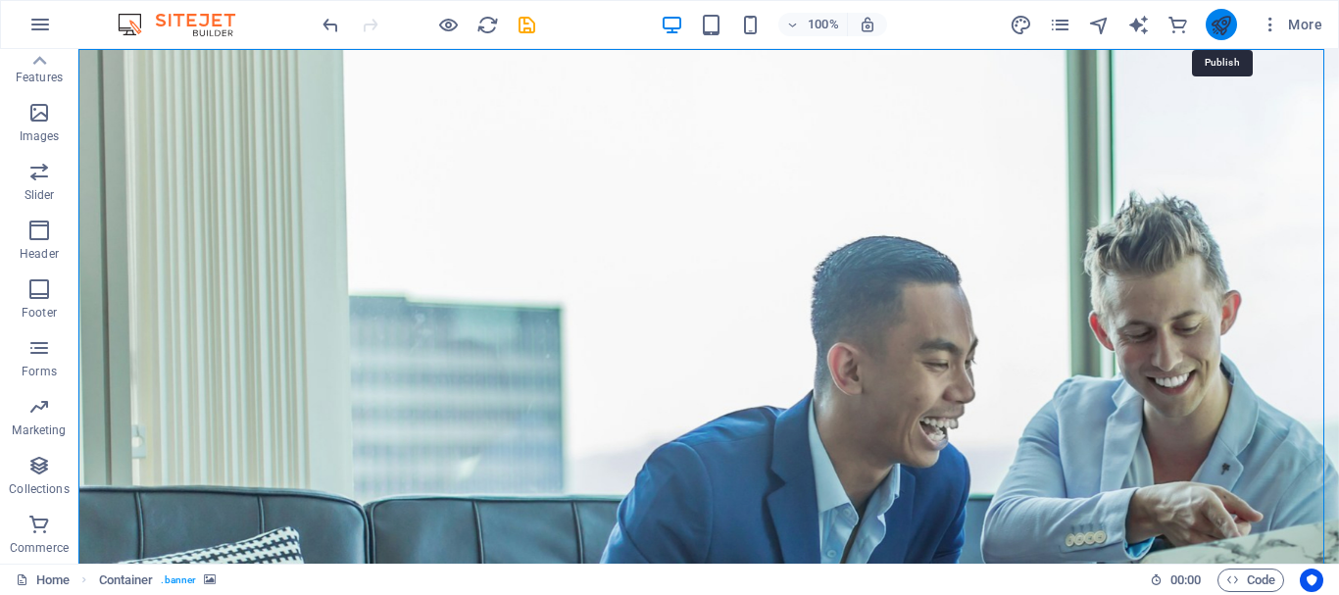
click at [1220, 28] on icon "publish" at bounding box center [1221, 25] width 23 height 23
